Goal: Task Accomplishment & Management: Manage account settings

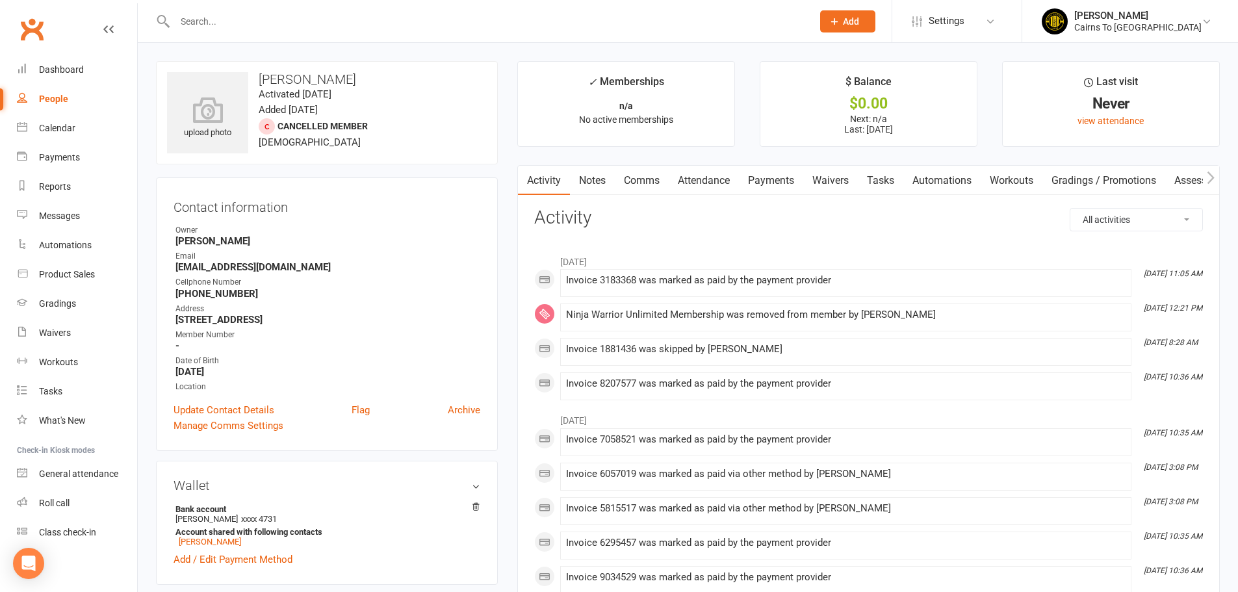
click at [53, 97] on div "People" at bounding box center [53, 99] width 29 height 10
select select "100"
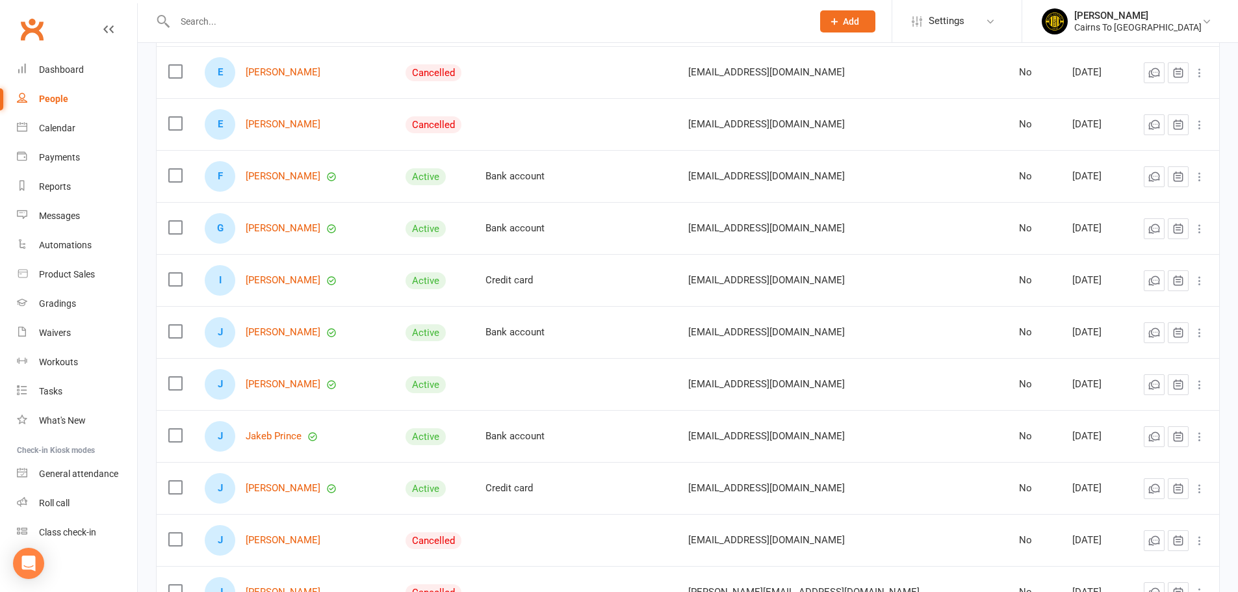
scroll to position [1105, 0]
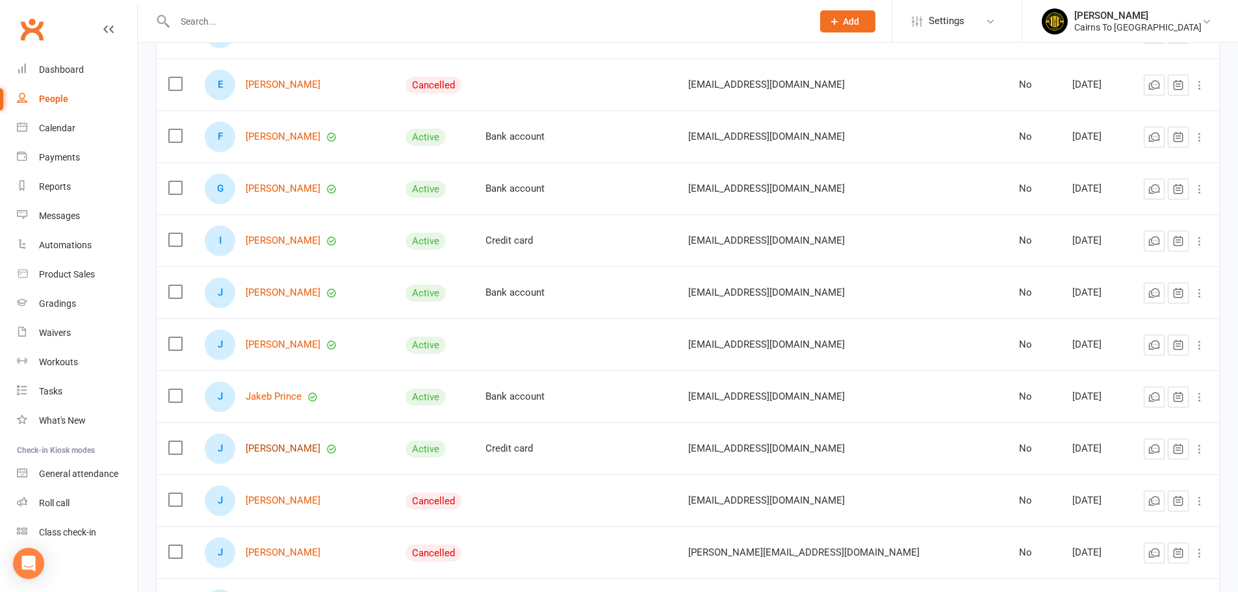
click at [291, 449] on link "[PERSON_NAME]" at bounding box center [283, 448] width 75 height 11
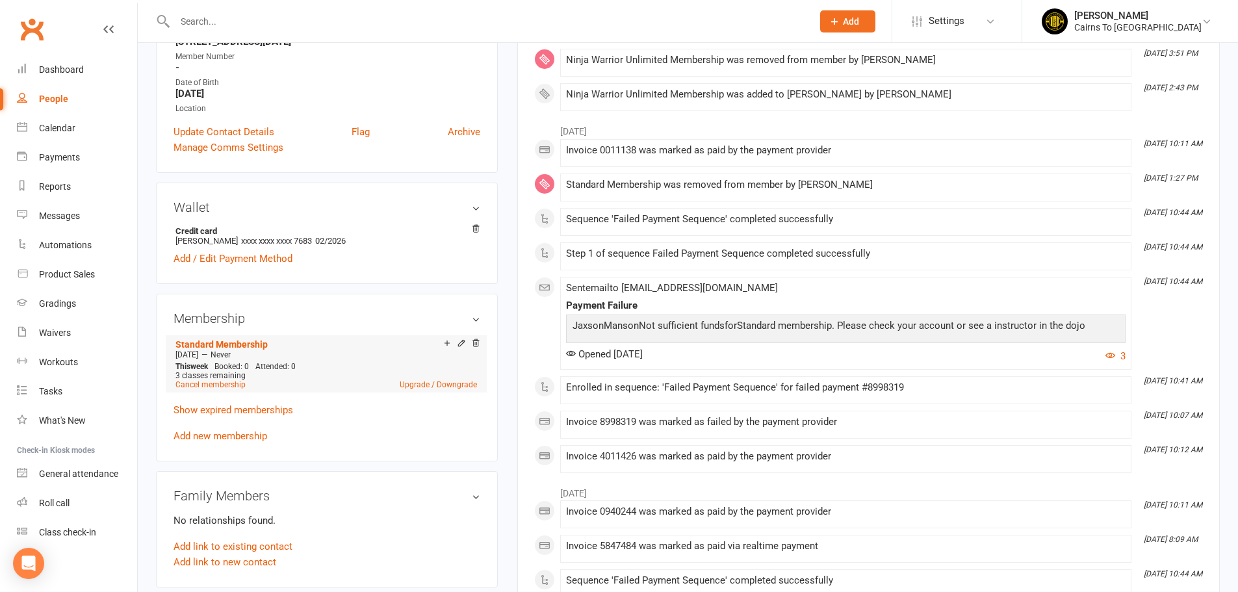
scroll to position [260, 0]
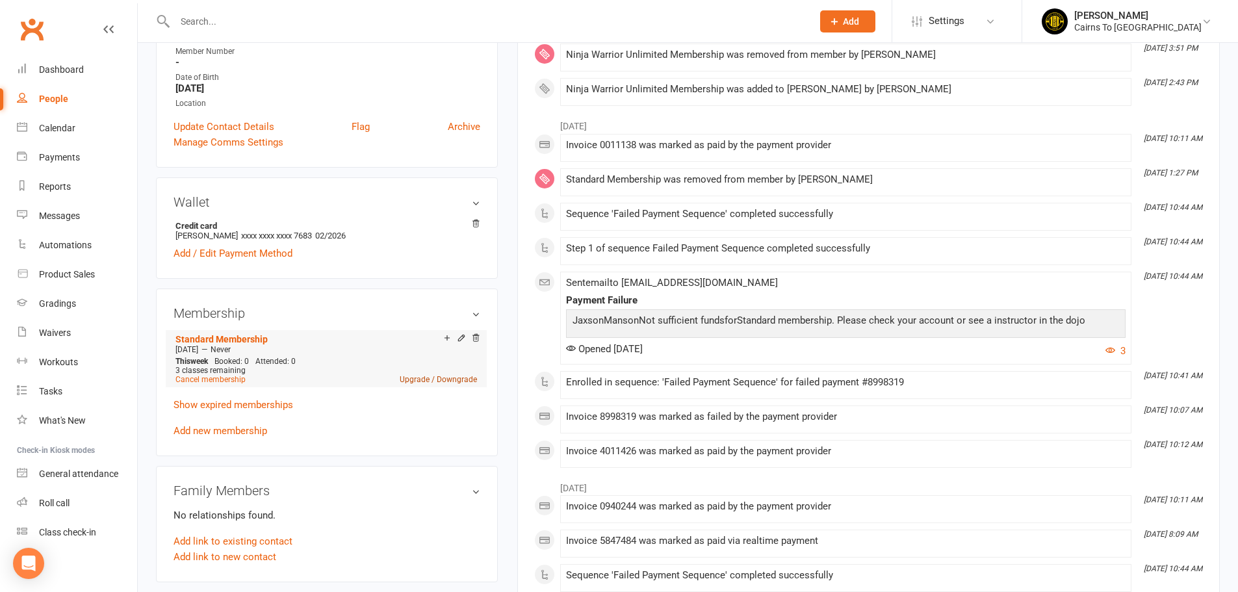
click at [417, 378] on link "Upgrade / Downgrade" at bounding box center [438, 379] width 77 height 9
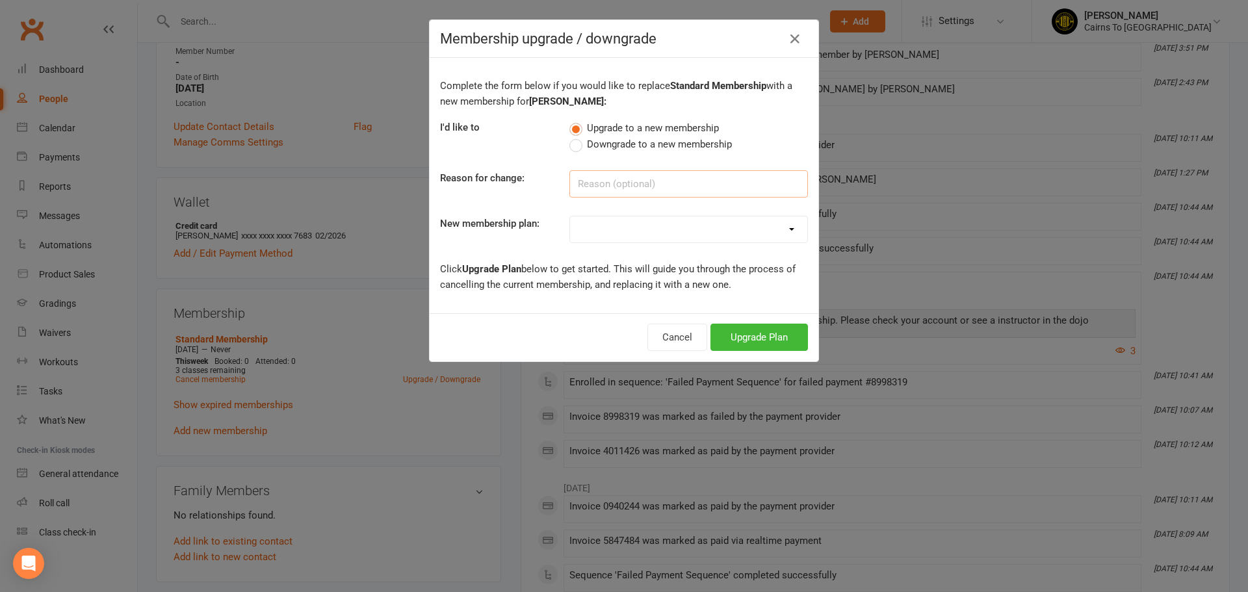
click at [605, 183] on input at bounding box center [688, 183] width 239 height 27
type input "Comes more than twice"
click at [645, 236] on select "Ninja Warrior Unlimited Membership Standard Membership 3 Month Cash Membership …" at bounding box center [688, 229] width 237 height 26
select select "0"
click at [570, 216] on select "Ninja Warrior Unlimited Membership Standard Membership 3 Month Cash Membership …" at bounding box center [688, 229] width 237 height 26
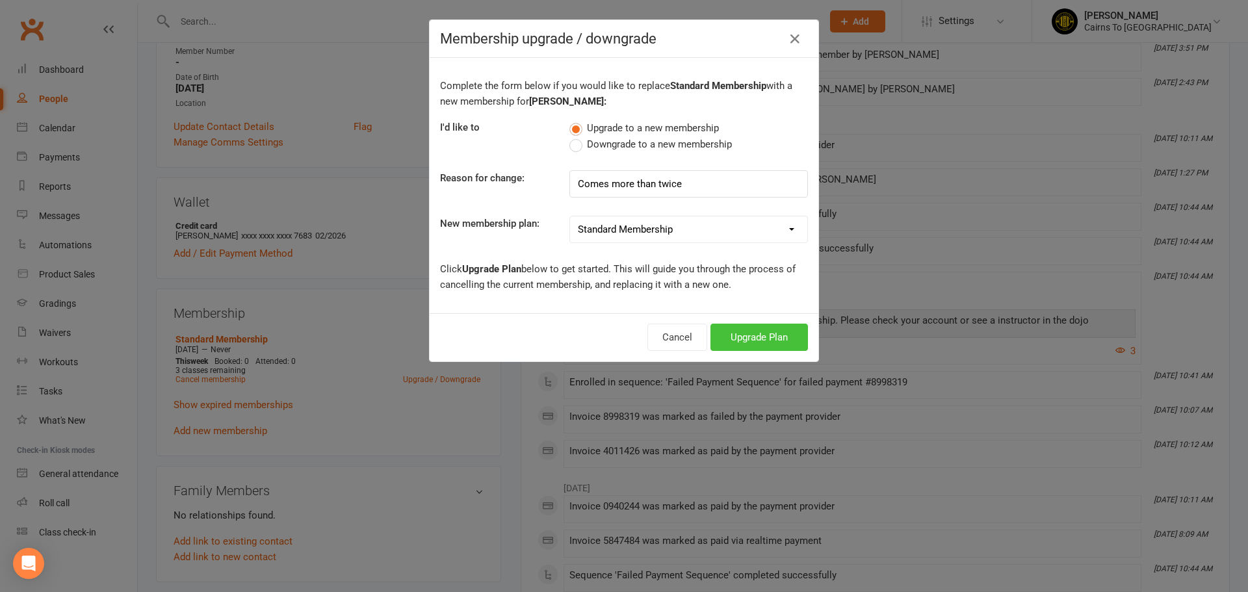
click at [736, 344] on button "Upgrade Plan" at bounding box center [759, 337] width 98 height 27
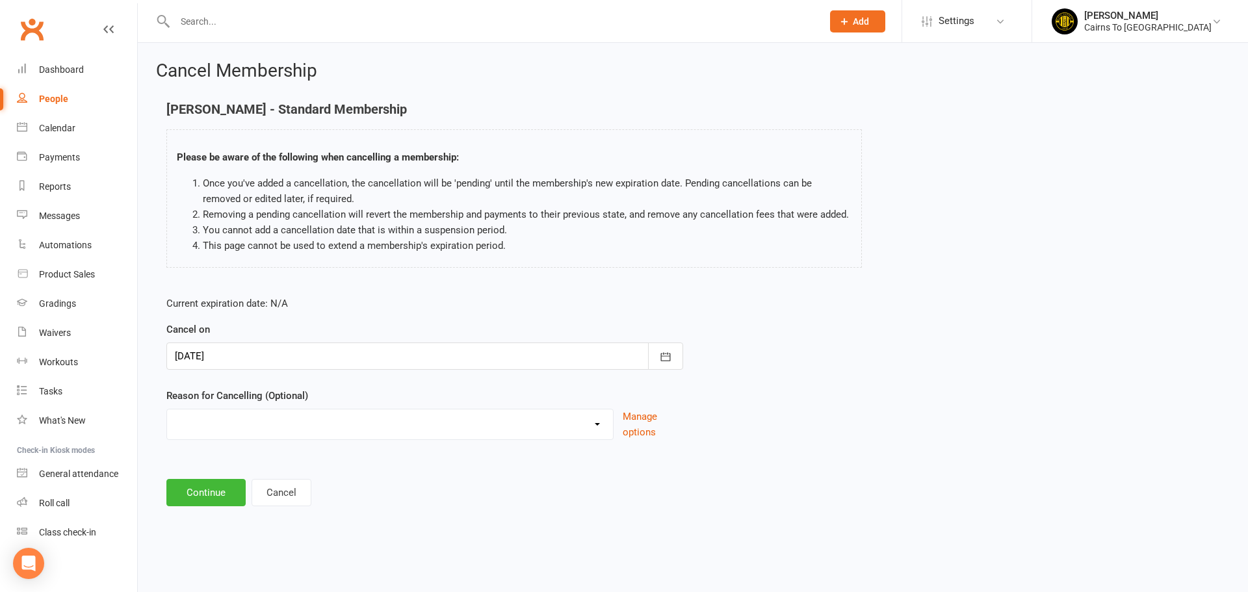
click at [275, 430] on select "Holiday Injury Other reason" at bounding box center [390, 423] width 446 height 26
select select "2"
click at [167, 424] on select "Holiday Injury Other reason" at bounding box center [390, 423] width 446 height 26
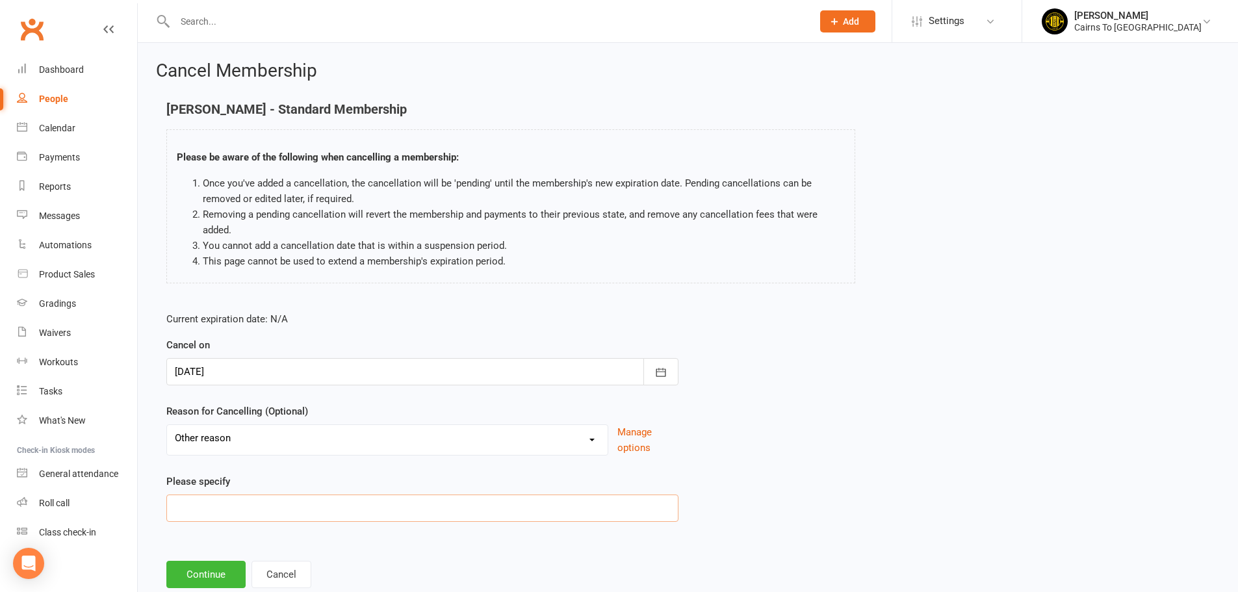
click at [240, 508] on input at bounding box center [422, 508] width 512 height 27
type input "Upgrade membership"
click at [207, 585] on button "Continue" at bounding box center [205, 574] width 79 height 27
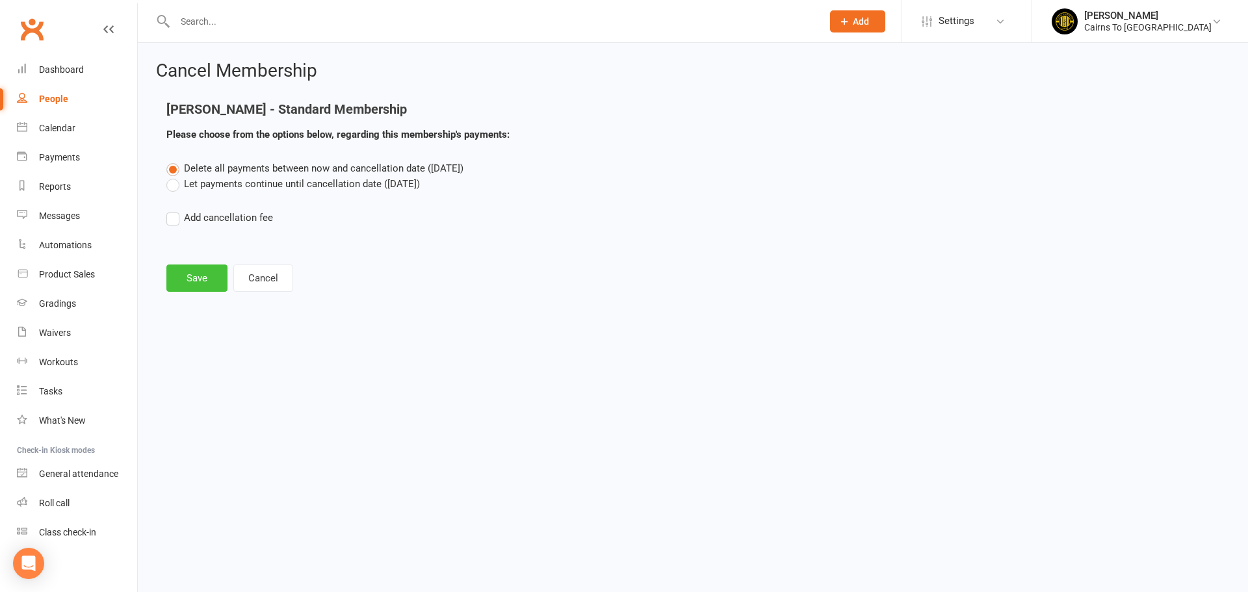
click at [197, 281] on button "Save" at bounding box center [196, 278] width 61 height 27
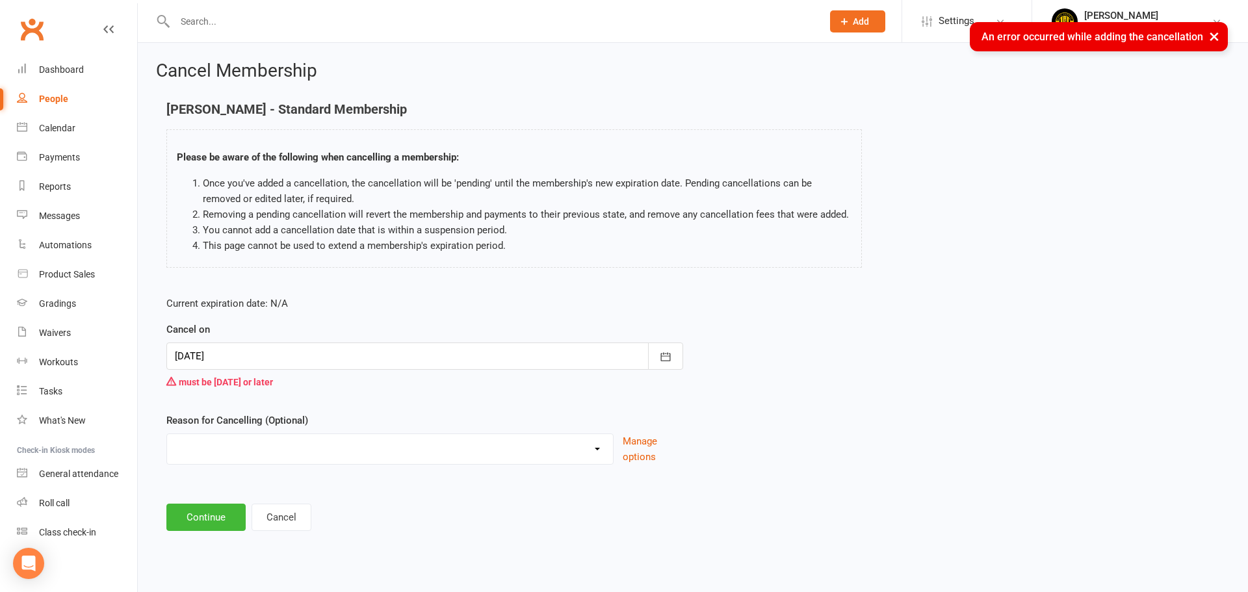
click at [394, 453] on select "Holiday Injury Other reason" at bounding box center [390, 447] width 446 height 26
select select "2"
click at [167, 450] on select "Holiday Injury Other reason" at bounding box center [390, 447] width 446 height 26
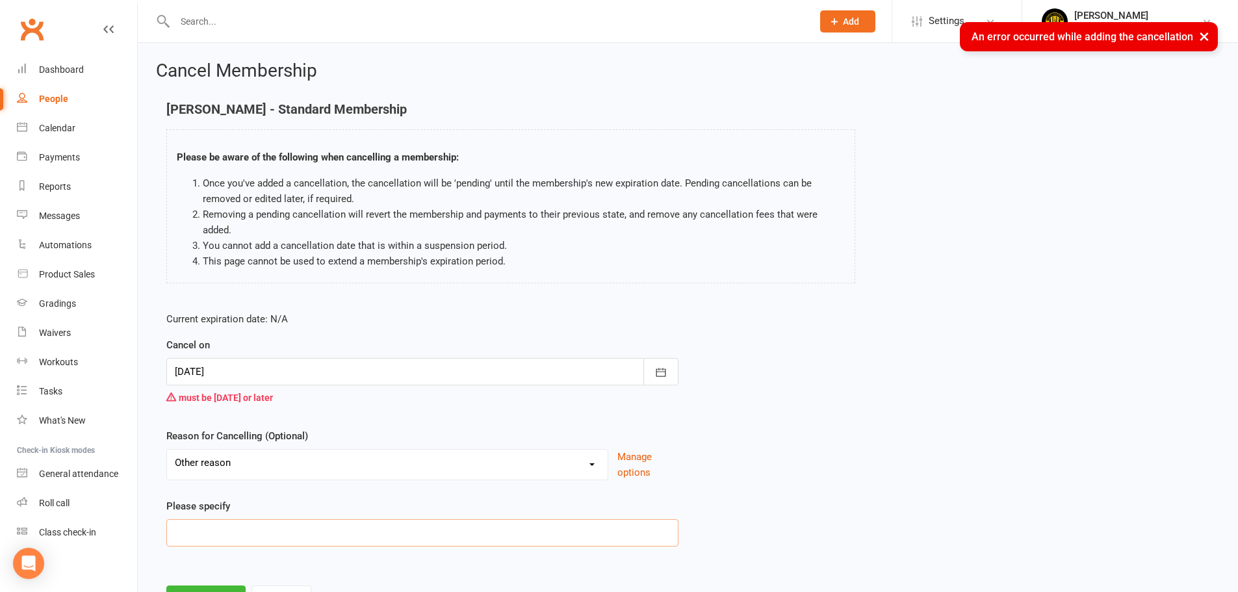
click at [235, 522] on input at bounding box center [422, 532] width 512 height 27
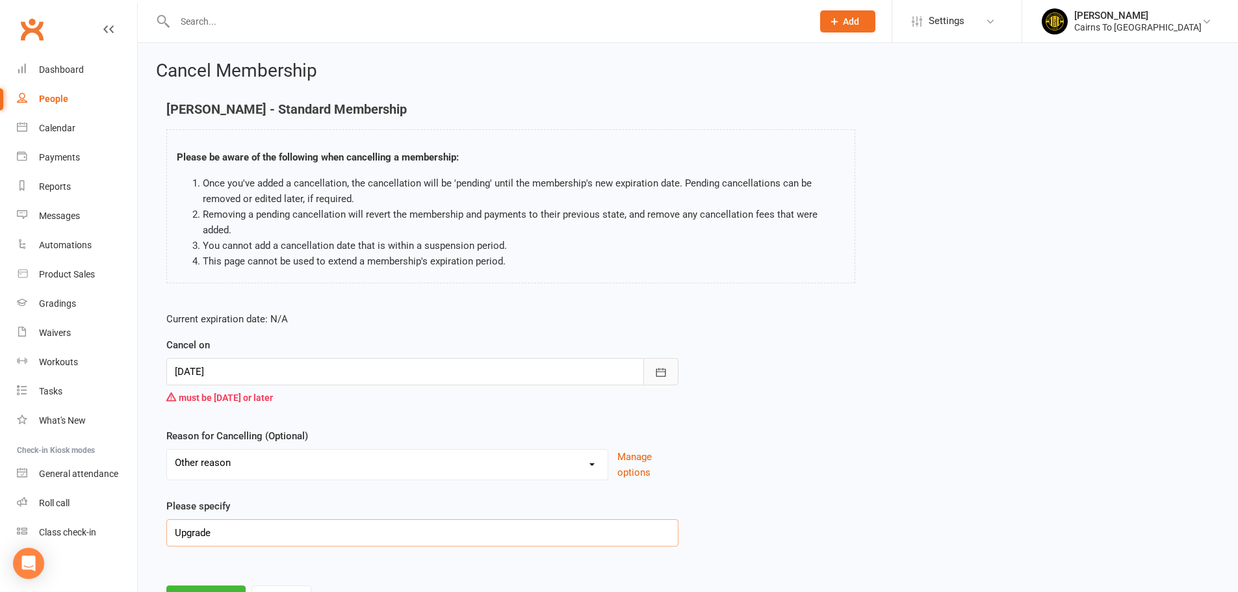
type input "Upgrade"
click at [661, 367] on icon "button" at bounding box center [661, 372] width 13 height 13
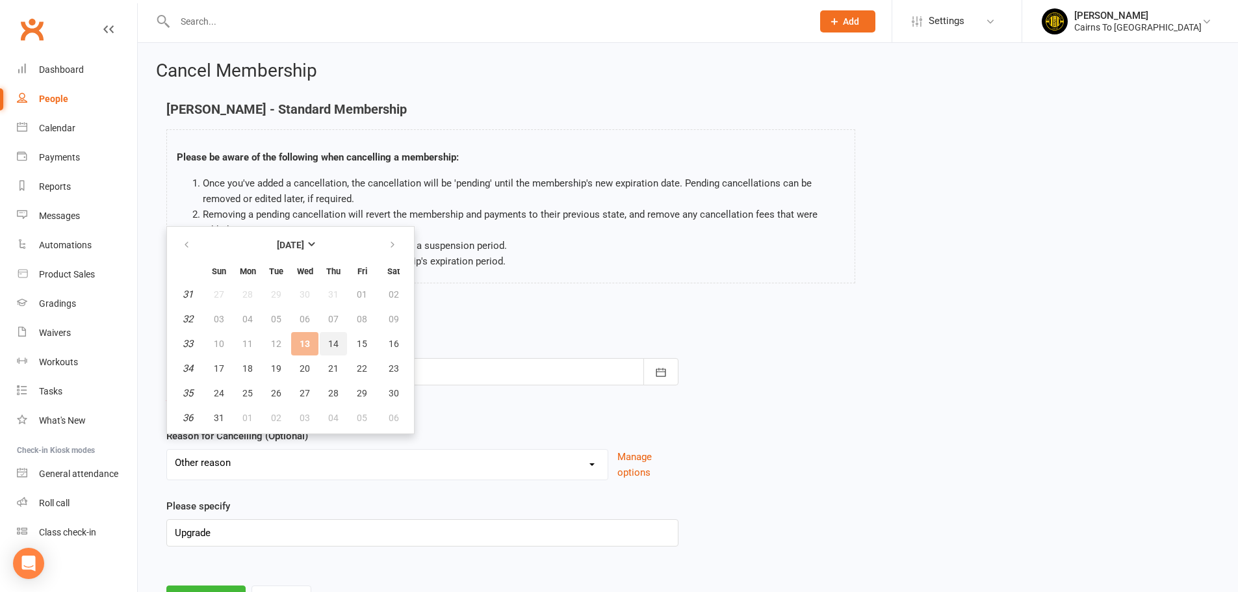
click at [328, 343] on span "14" at bounding box center [333, 344] width 10 height 10
type input "[DATE]"
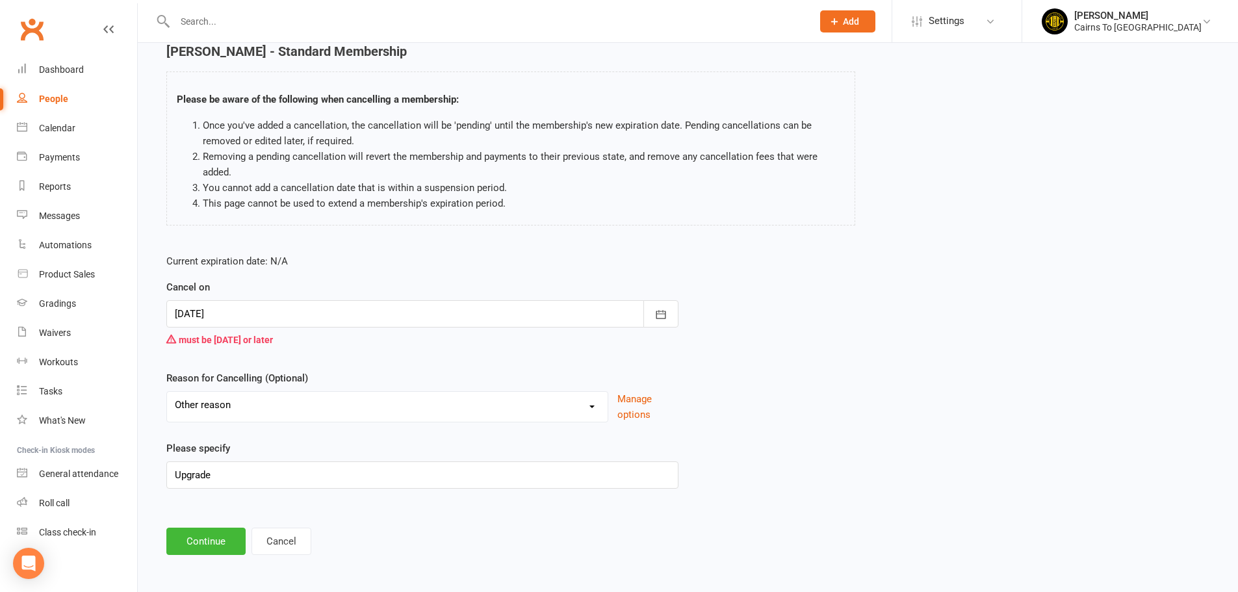
scroll to position [60, 0]
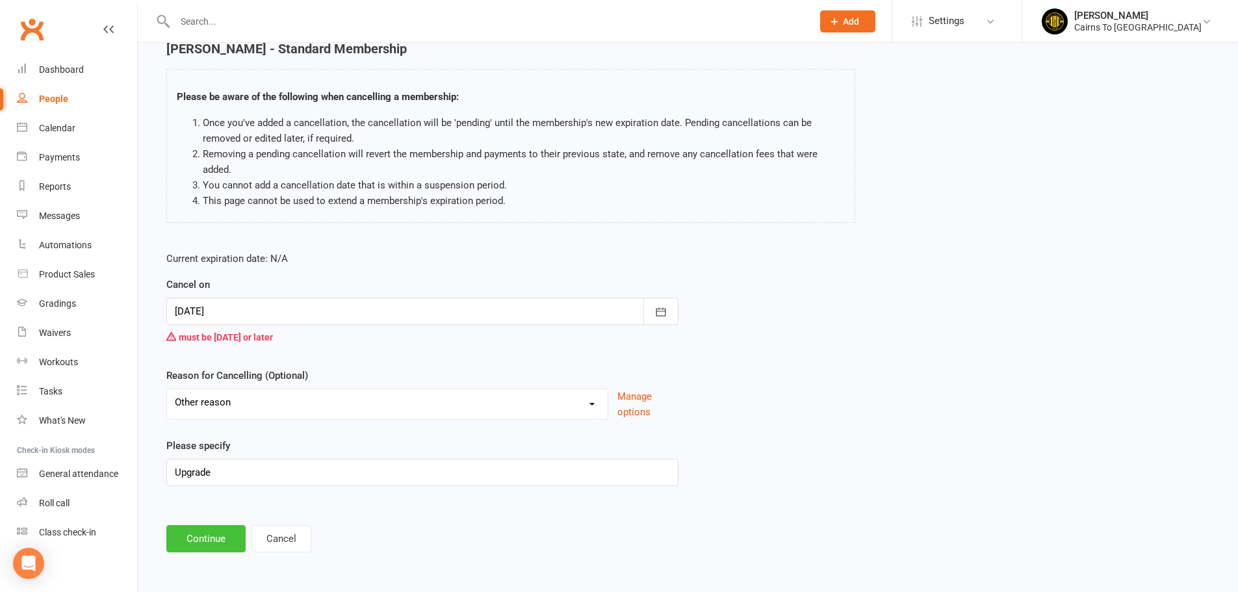
click at [213, 547] on button "Continue" at bounding box center [205, 538] width 79 height 27
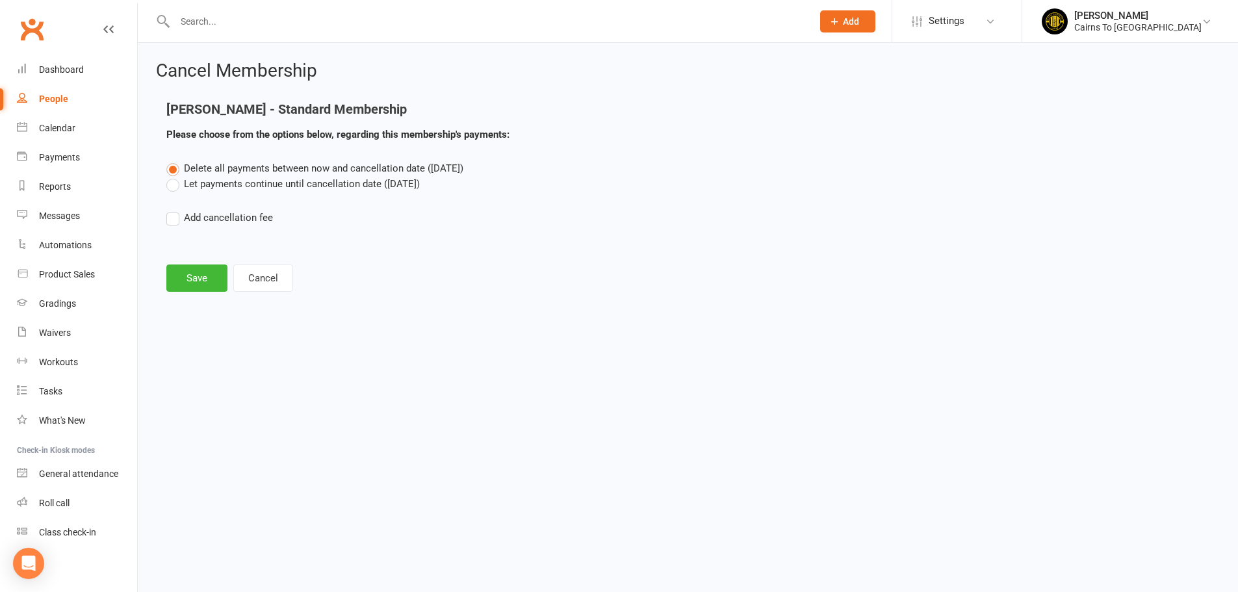
scroll to position [0, 0]
click at [206, 278] on button "Save" at bounding box center [196, 278] width 61 height 27
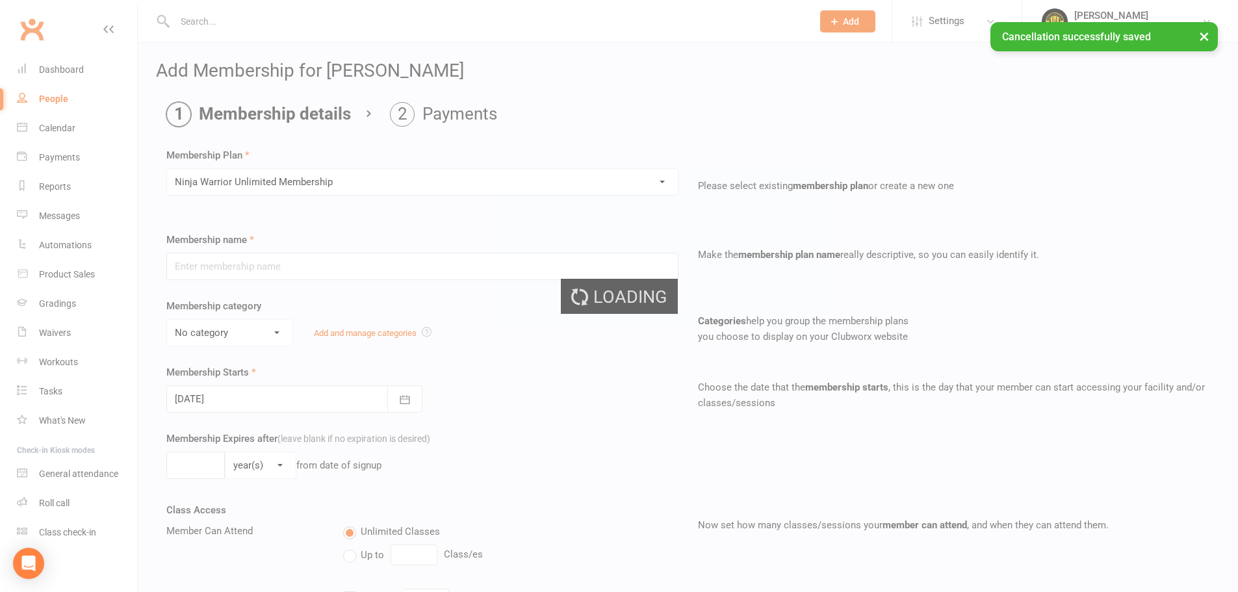
type input "Ninja Warrior Unlimited Membership"
select select "4"
type input "0"
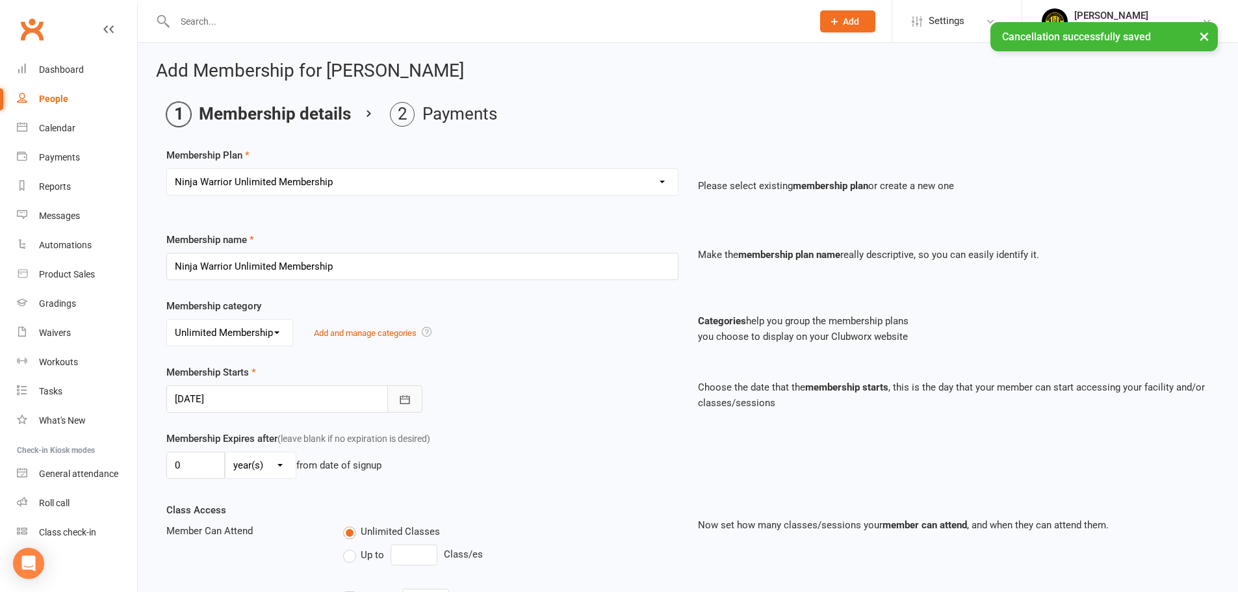
click at [404, 406] on button "button" at bounding box center [404, 398] width 35 height 27
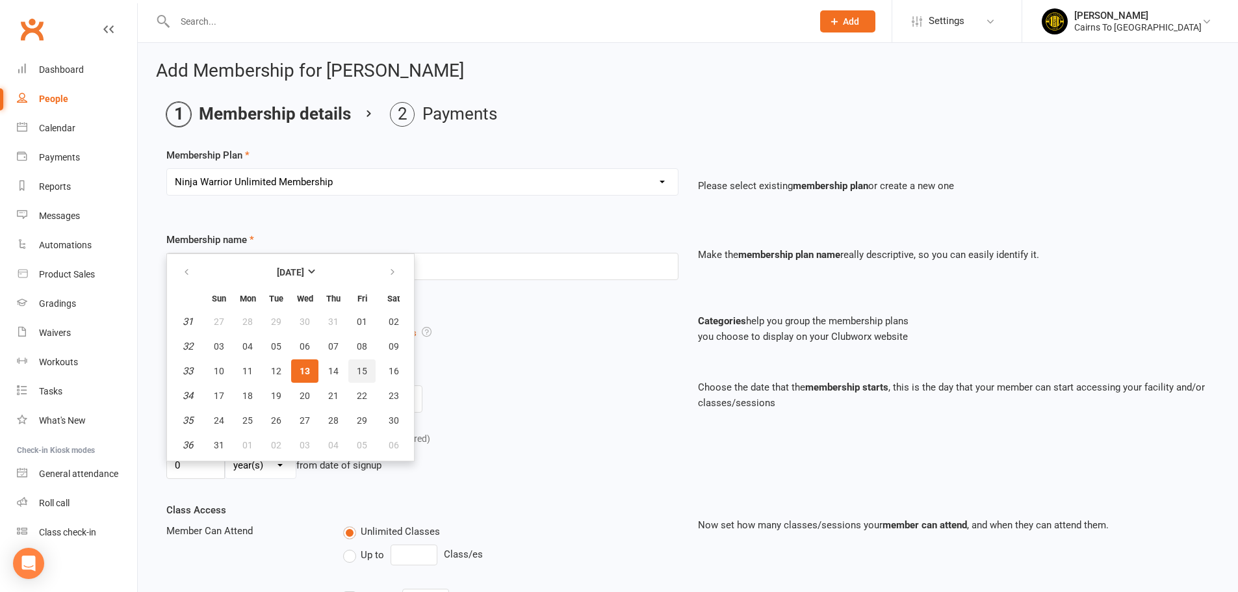
click at [360, 371] on span "15" at bounding box center [362, 371] width 10 height 10
type input "[DATE]"
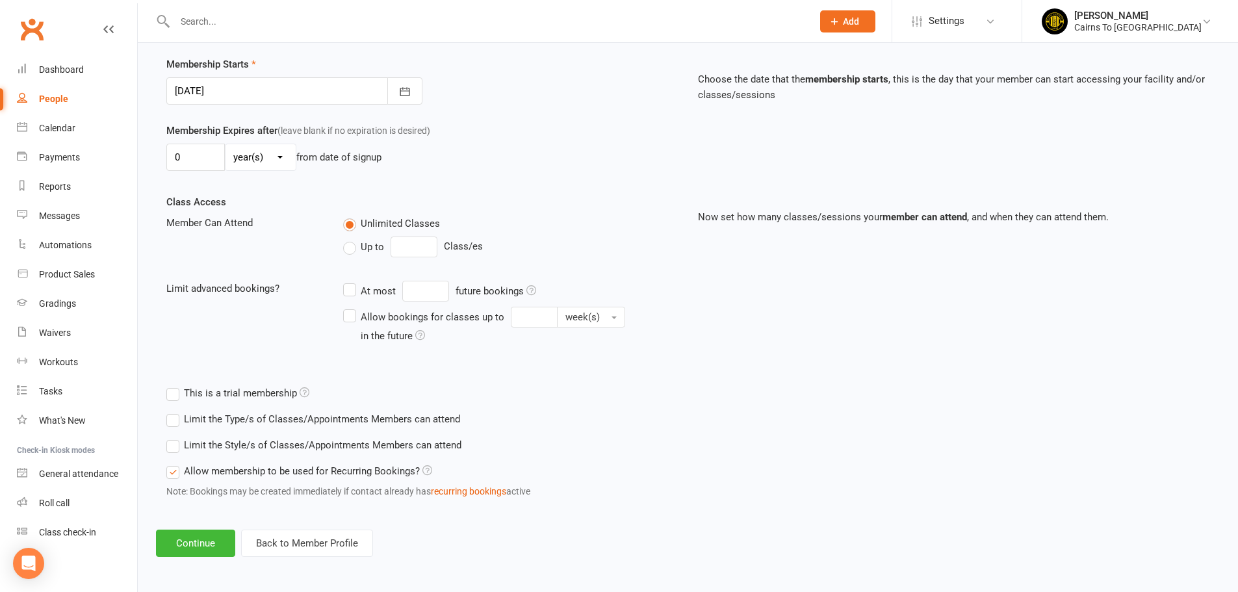
scroll to position [311, 0]
click at [207, 545] on button "Continue" at bounding box center [195, 541] width 79 height 27
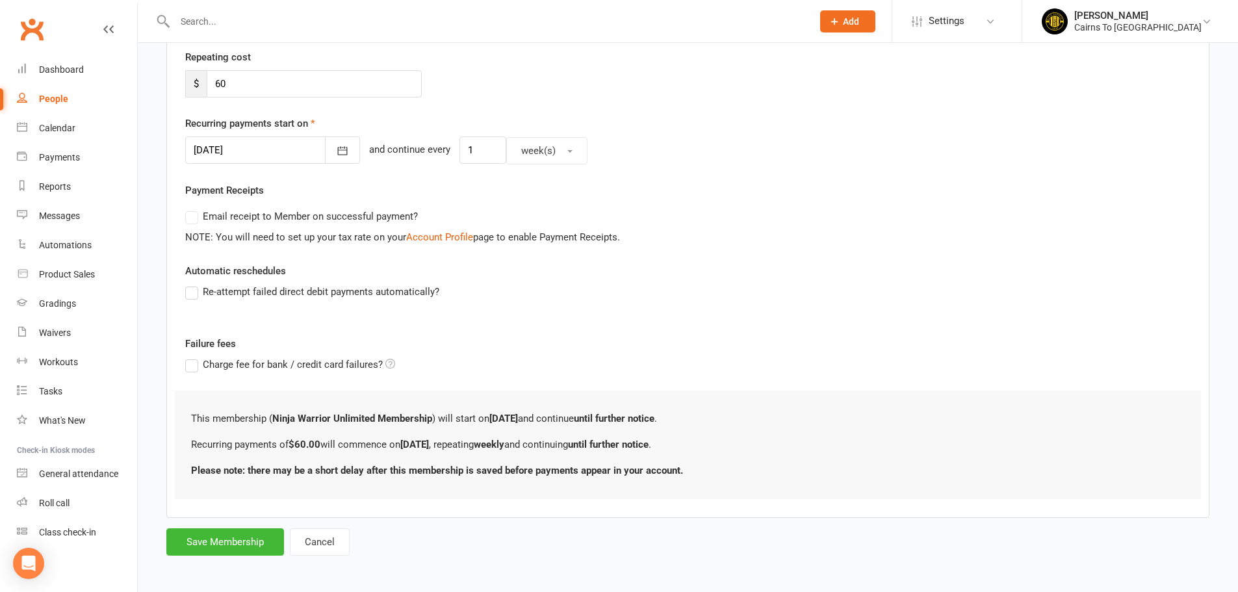
scroll to position [249, 0]
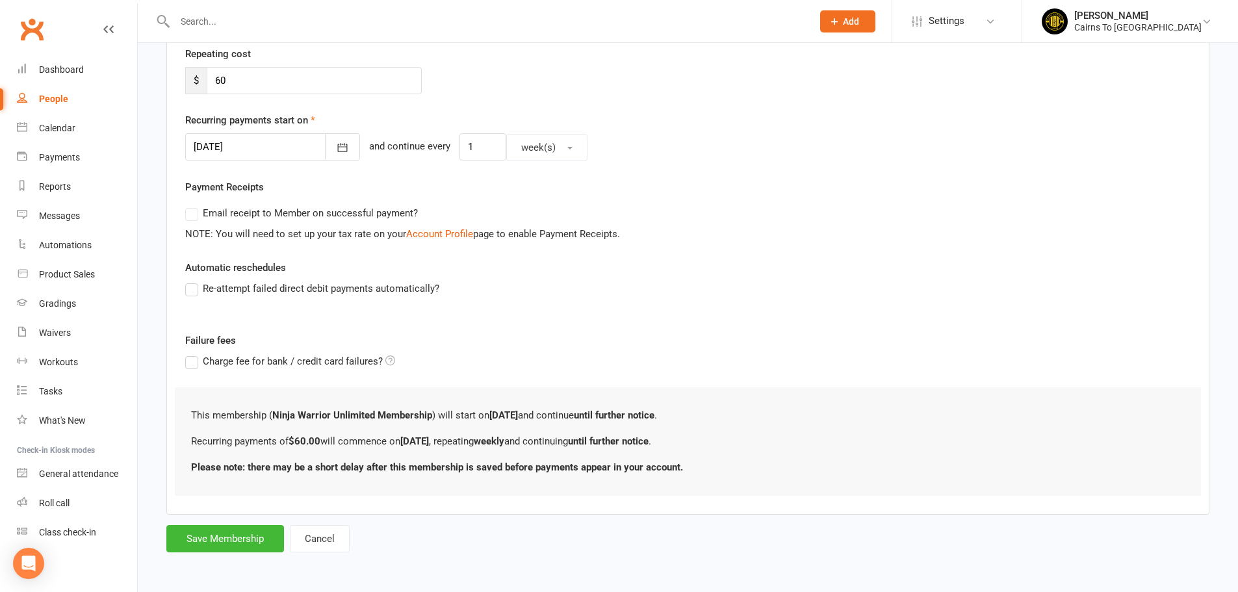
click at [200, 215] on label "Email receipt to Member on successful payment?" at bounding box center [301, 213] width 233 height 16
click at [190, 213] on label "Email receipt to Member on successful payment?" at bounding box center [301, 213] width 233 height 16
click at [192, 215] on label "Email receipt to Member on successful payment?" at bounding box center [301, 213] width 233 height 16
click at [253, 541] on button "Save Membership" at bounding box center [225, 538] width 118 height 27
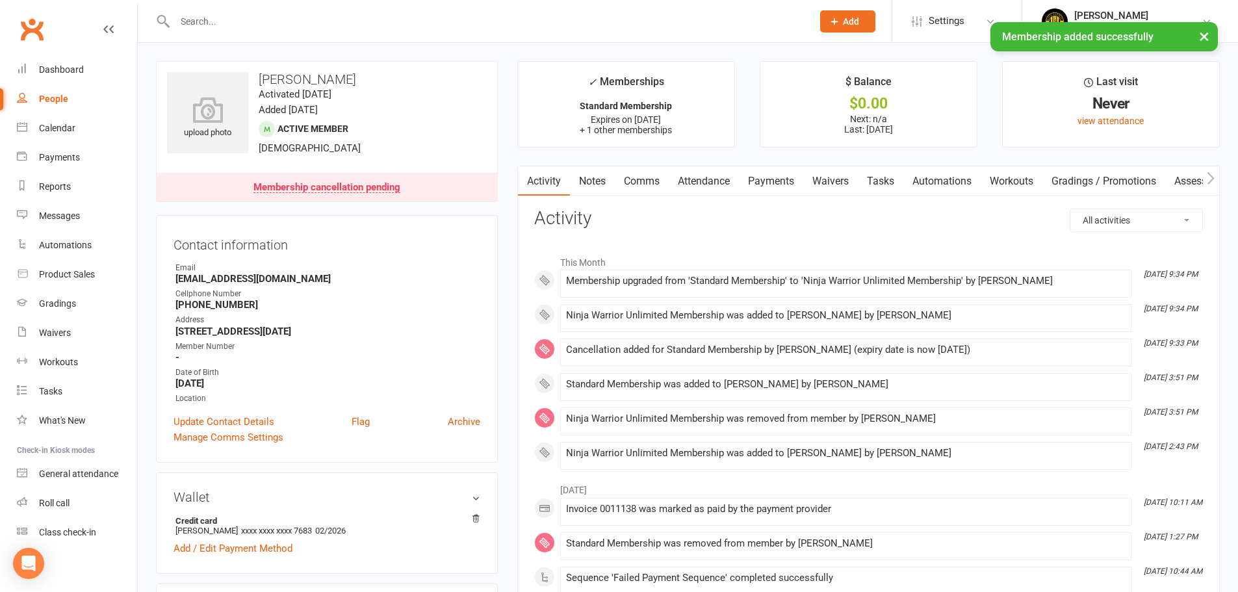
click at [773, 184] on link "Payments" at bounding box center [771, 181] width 64 height 30
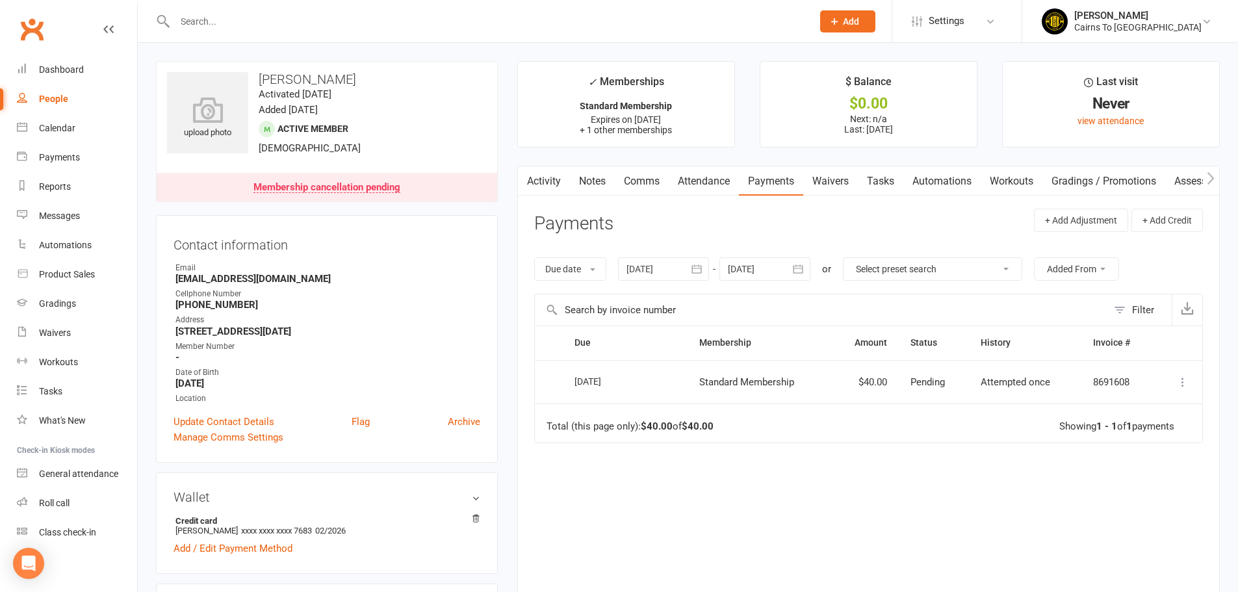
click at [1182, 386] on icon at bounding box center [1183, 382] width 13 height 13
click at [1016, 501] on div "Due Contact Membership Amount Status History Invoice # Select this [DATE] [PERS…" at bounding box center [868, 468] width 669 height 285
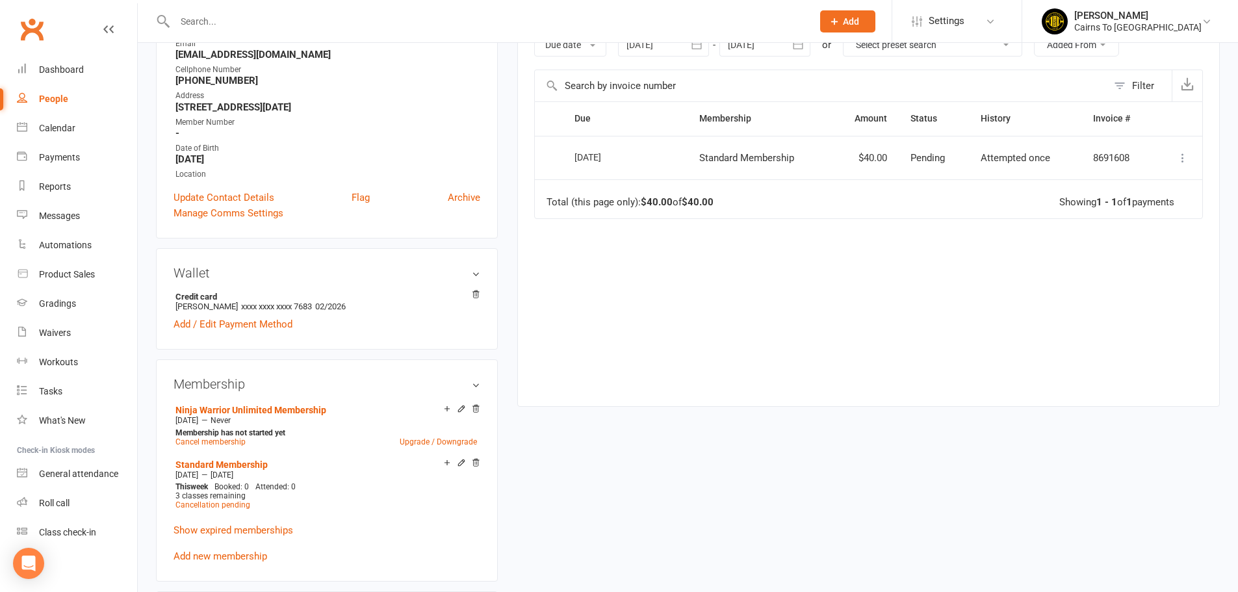
scroll to position [260, 0]
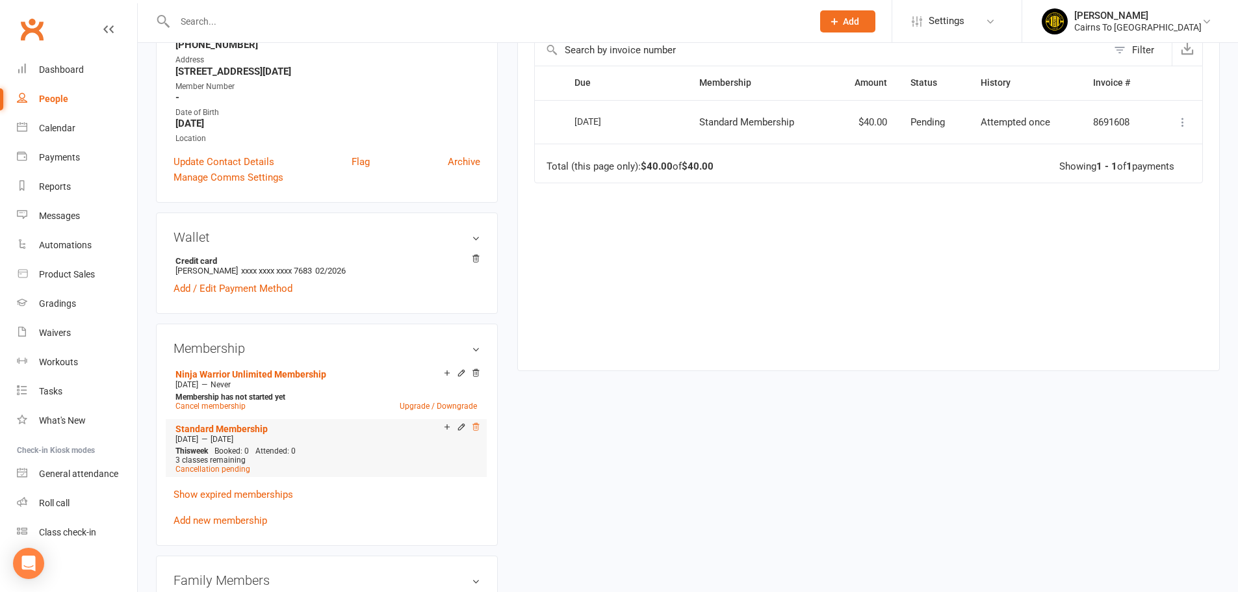
click at [476, 425] on icon at bounding box center [475, 427] width 9 height 9
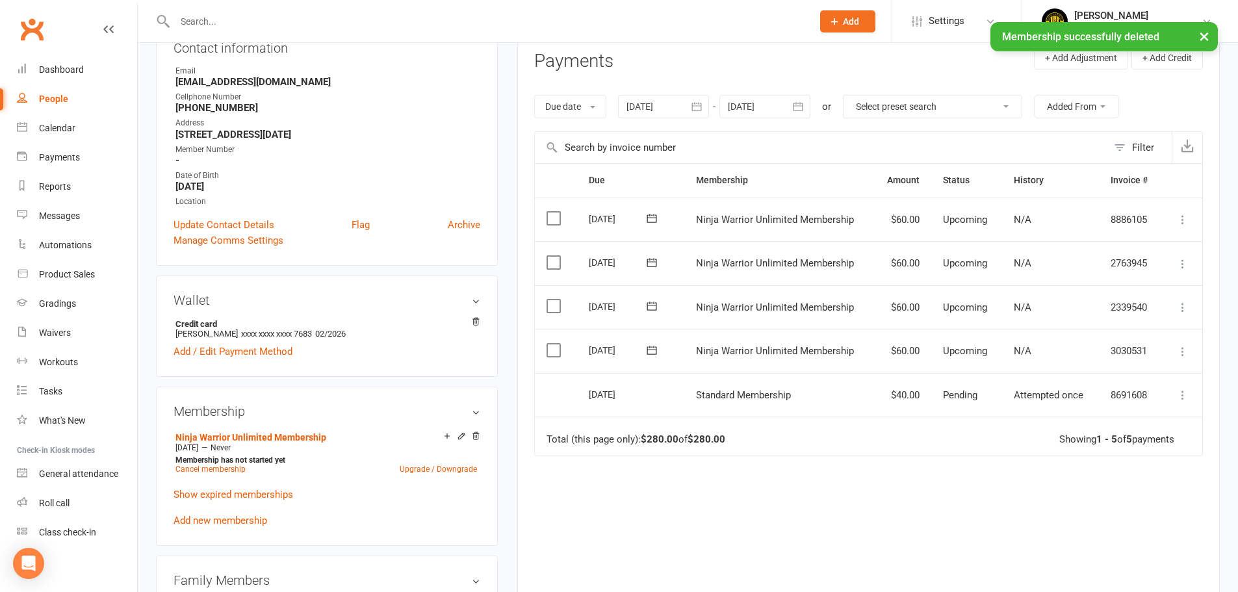
scroll to position [160, 0]
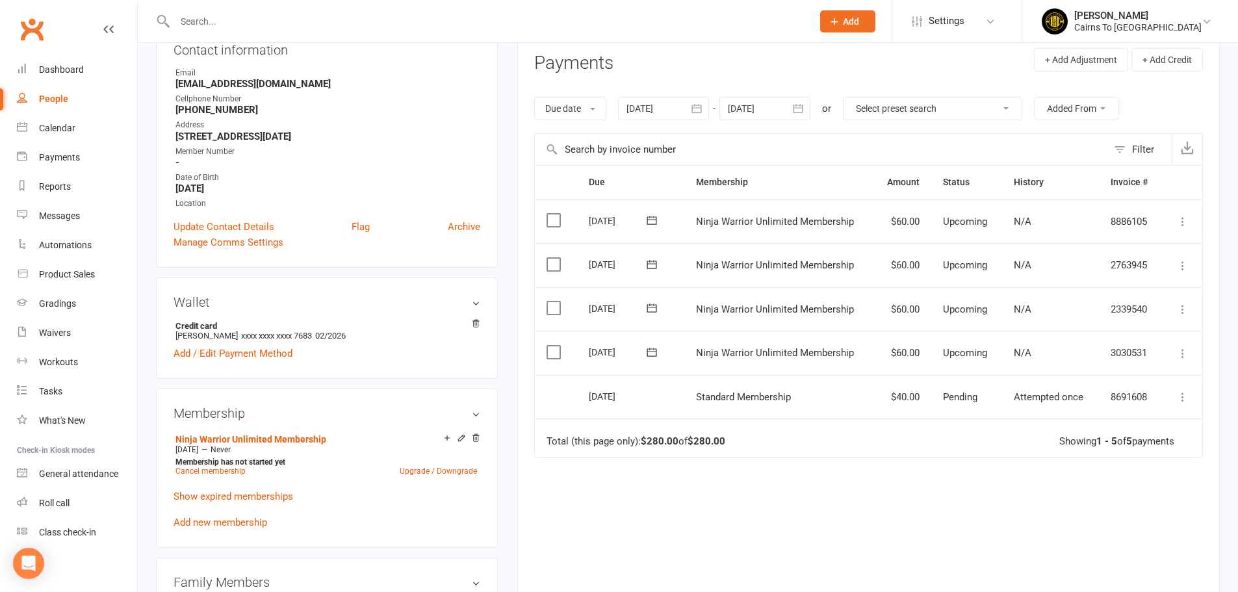
click at [1189, 352] on icon at bounding box center [1183, 353] width 13 height 13
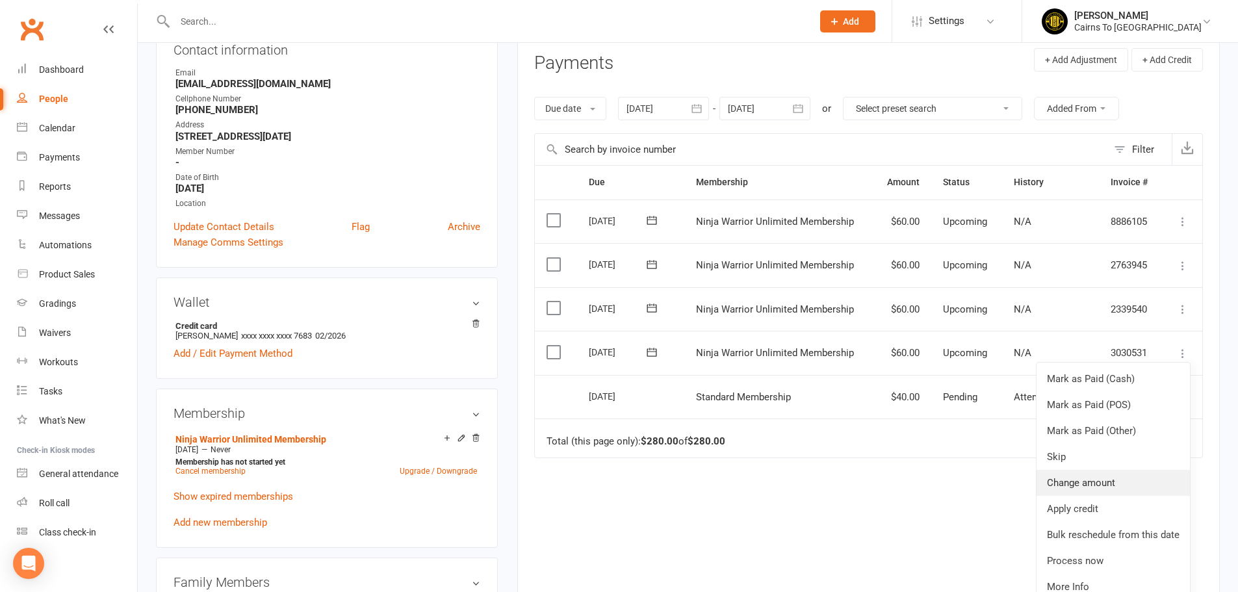
click at [1083, 480] on link "Change amount" at bounding box center [1113, 483] width 153 height 26
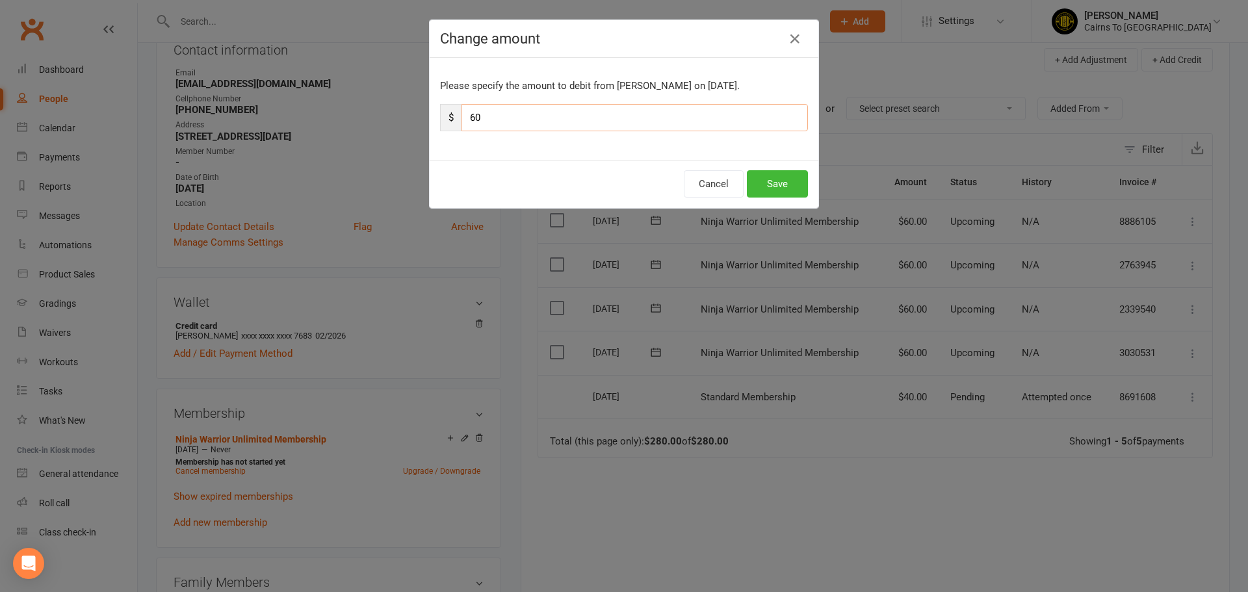
click at [510, 123] on input "60" at bounding box center [635, 117] width 346 height 27
type input "6"
type input "20"
click at [761, 187] on button "Save" at bounding box center [777, 183] width 61 height 27
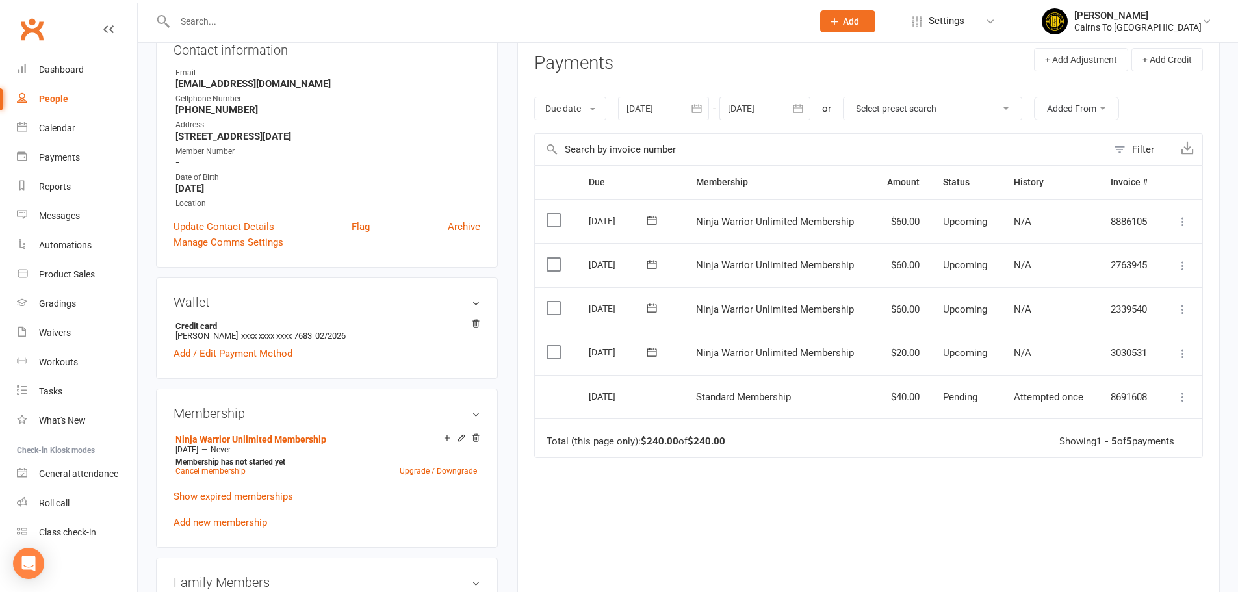
click at [60, 99] on div "People" at bounding box center [53, 99] width 29 height 10
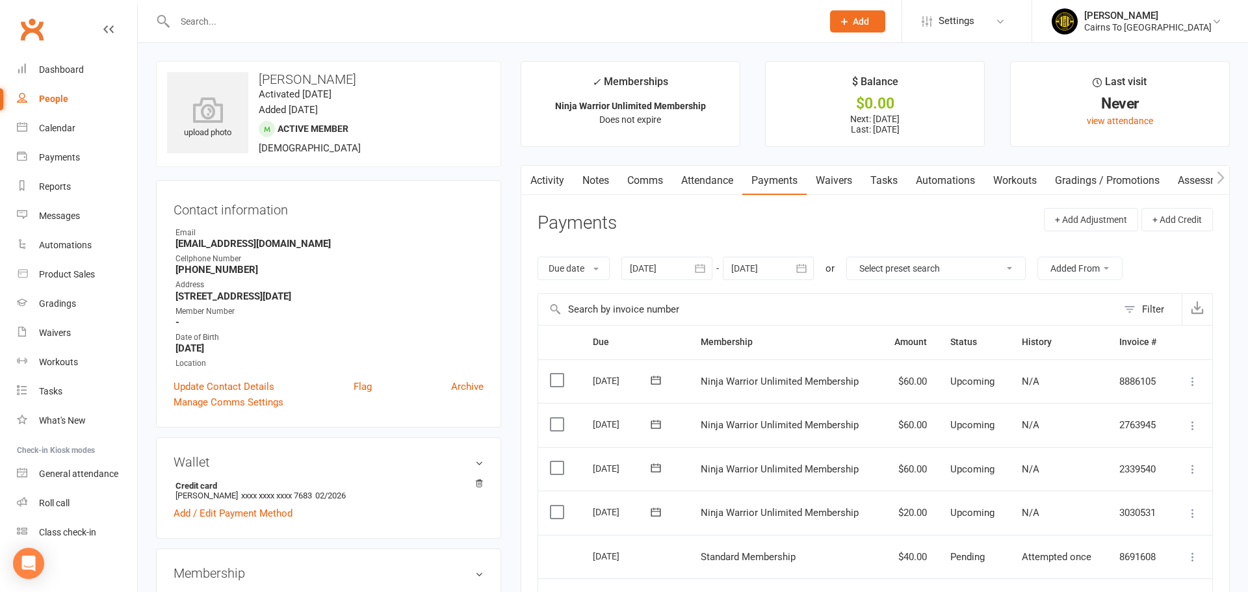
select select "100"
